Goal: Check status

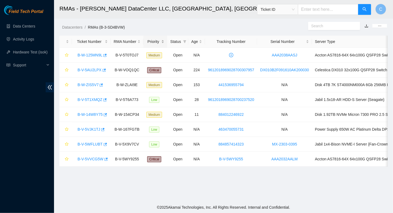
click at [148, 40] on div "Priority" at bounding box center [155, 42] width 18 height 6
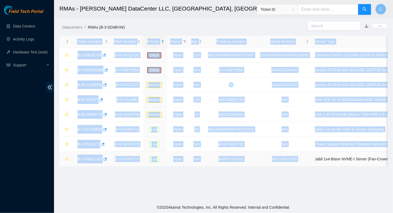
scroll to position [0, 33]
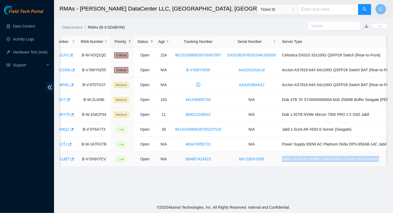
drag, startPoint x: 310, startPoint y: 159, endPoint x: 375, endPoint y: 159, distance: 64.8
click at [375, 159] on td "Jabil 1x4-Bison NVME-I Server {Fan-Crown HS-Dynatron}" at bounding box center [346, 159] width 135 height 15
copy td "Jabil 1x4-Bison NVME-I Server {Fan-Crown HS-Dynatron}"
click at [285, 172] on main "RMAs - [PERSON_NAME] DataCenter LLC, [GEOGRAPHIC_DATA], [GEOGRAPHIC_DATA] Ticke…" at bounding box center [223, 101] width 339 height 202
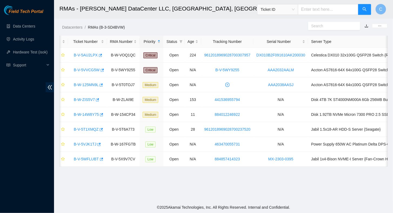
scroll to position [0, 0]
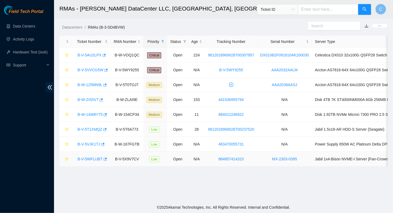
click at [91, 157] on link "B-V-5WFLUBT" at bounding box center [90, 159] width 25 height 4
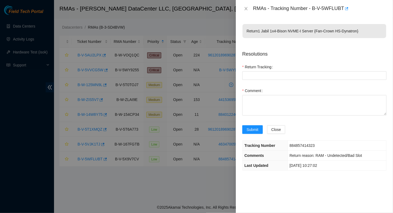
click at [184, 181] on div at bounding box center [196, 106] width 393 height 213
click at [280, 129] on span "Close" at bounding box center [276, 130] width 10 height 6
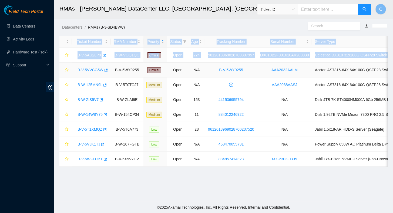
scroll to position [0, 33]
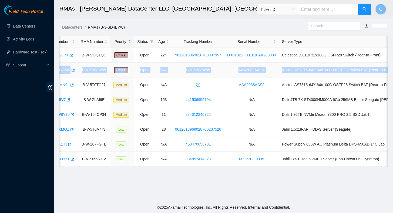
drag, startPoint x: 75, startPoint y: 69, endPoint x: 385, endPoint y: 69, distance: 310.1
click at [385, 69] on tr "B-V-5VVCG5W B-V-5WY9255 Critical Open N/A B-V-5WY9255 AAA2032AALM Accton AS7816…" at bounding box center [220, 70] width 388 height 15
copy tr "B-V-5VVCG5W B-V-5WY9255 Critical Open N/A B-V-5WY9255 AAA2032AALM Accton AS7816…"
